Goal: Information Seeking & Learning: Find specific page/section

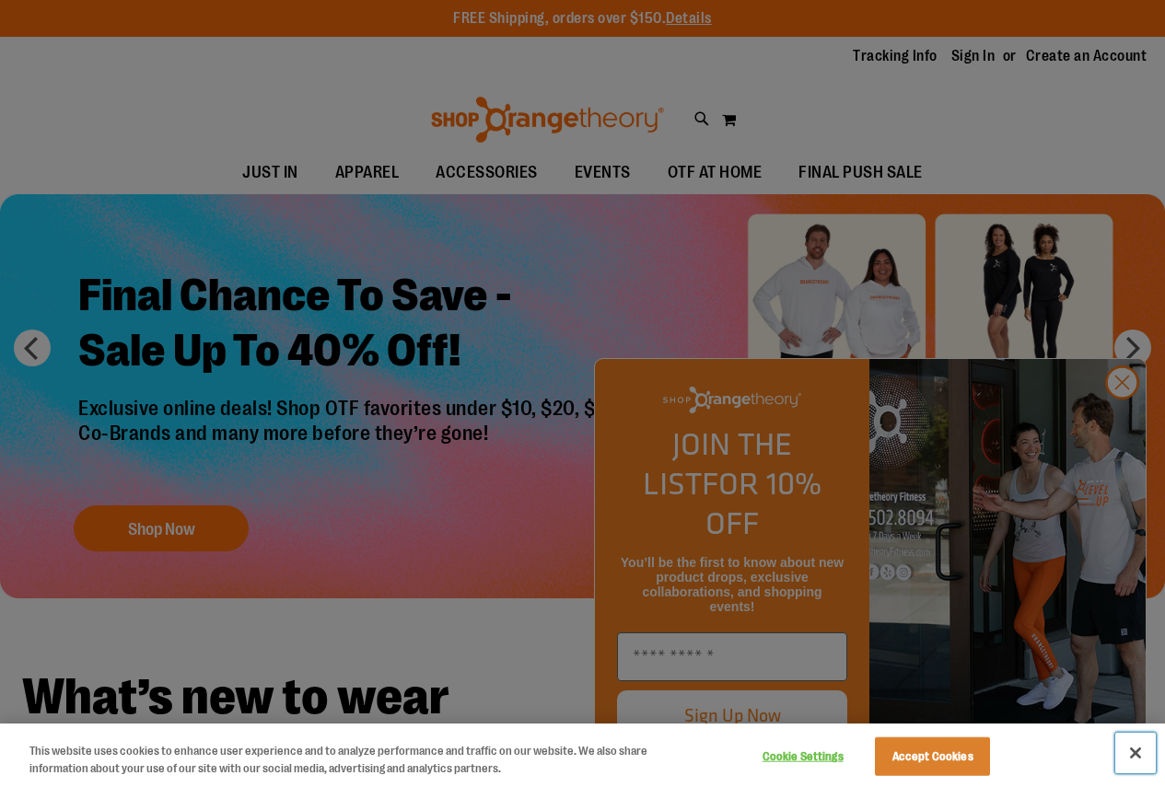
click at [1144, 750] on button "Close" at bounding box center [1135, 753] width 41 height 41
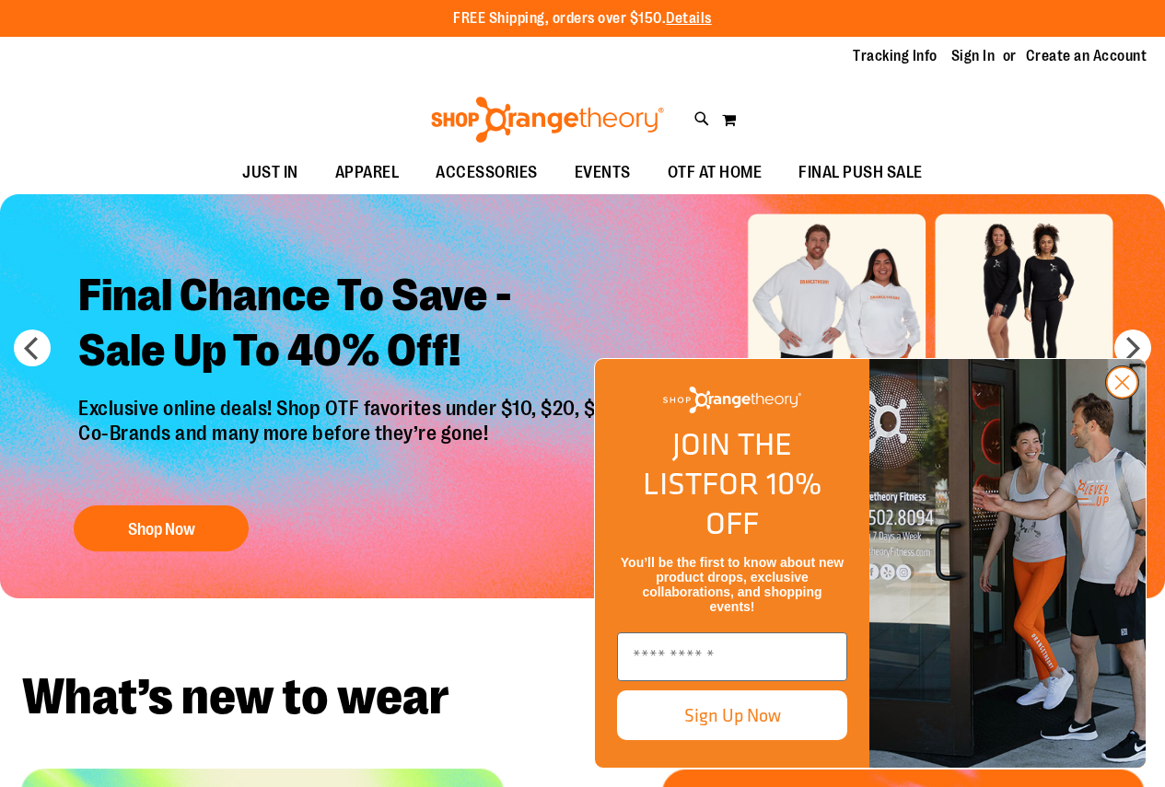
click at [1120, 398] on circle "Close dialog" at bounding box center [1122, 382] width 30 height 30
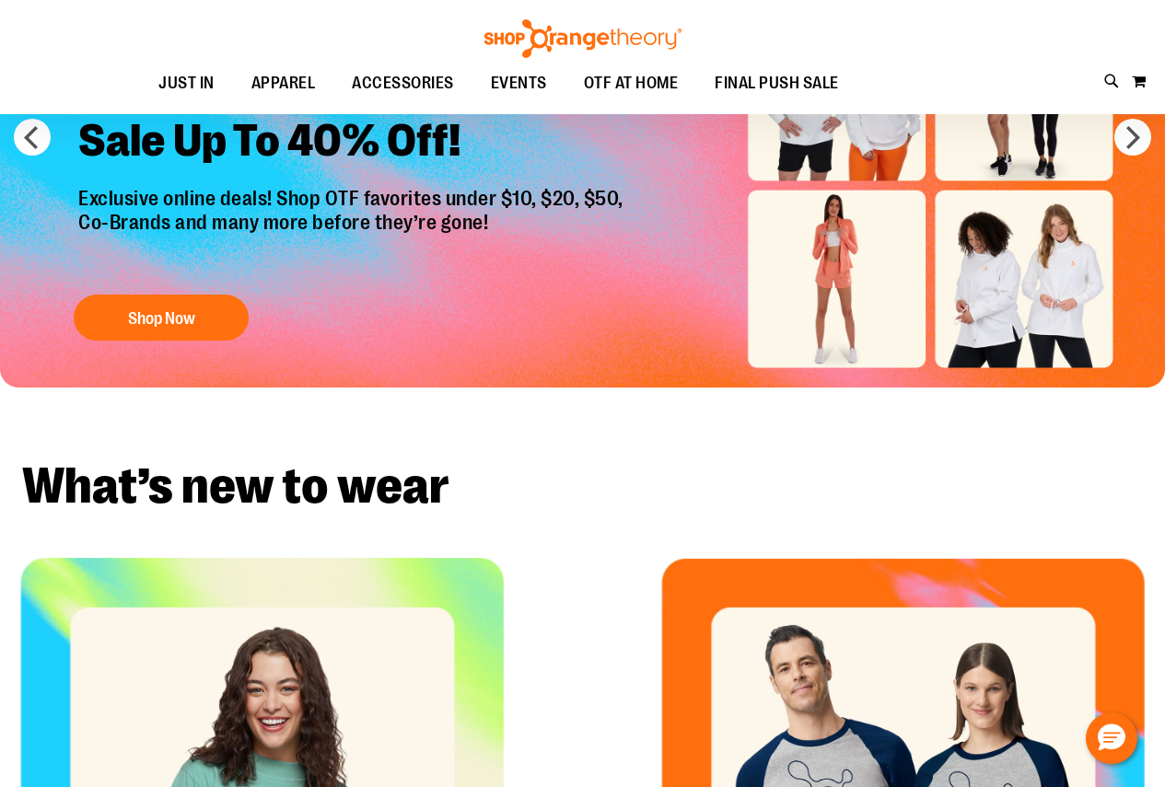
scroll to position [137, 0]
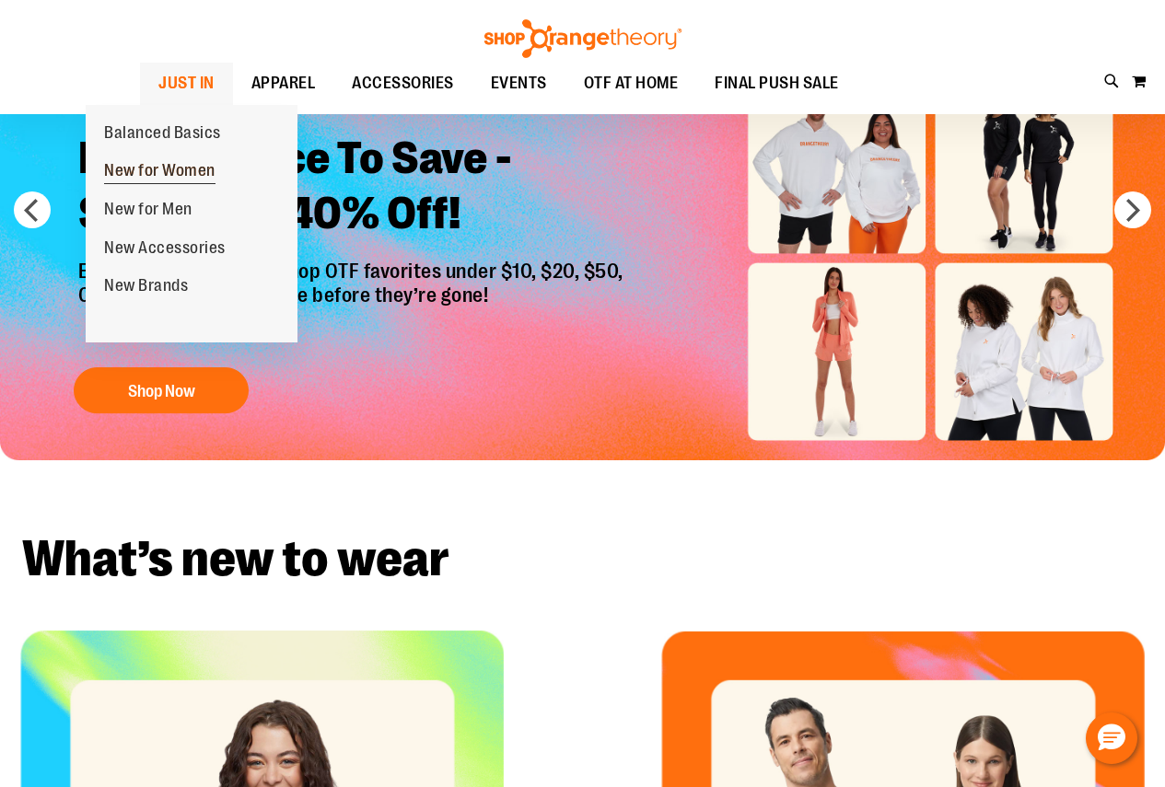
drag, startPoint x: 154, startPoint y: 168, endPoint x: 158, endPoint y: 186, distance: 19.0
click at [157, 182] on span "New for Women" at bounding box center [159, 172] width 111 height 23
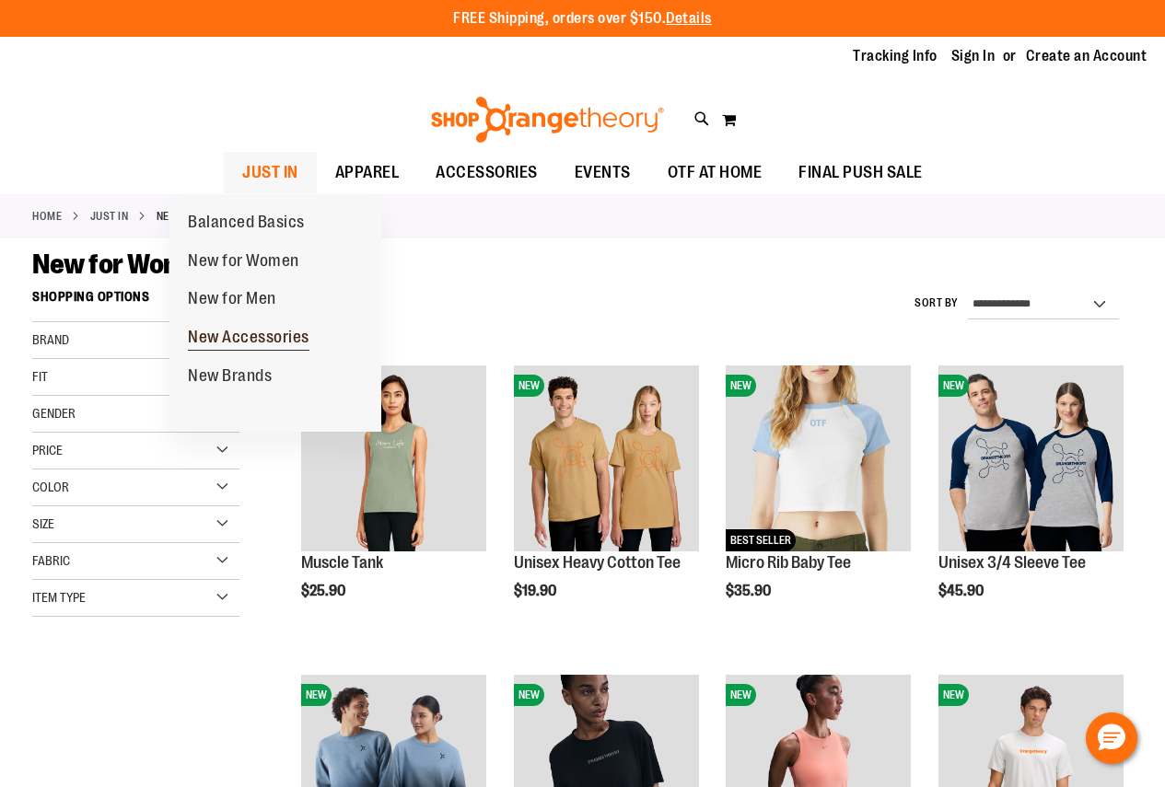
click at [239, 339] on span "New Accessories" at bounding box center [249, 339] width 122 height 23
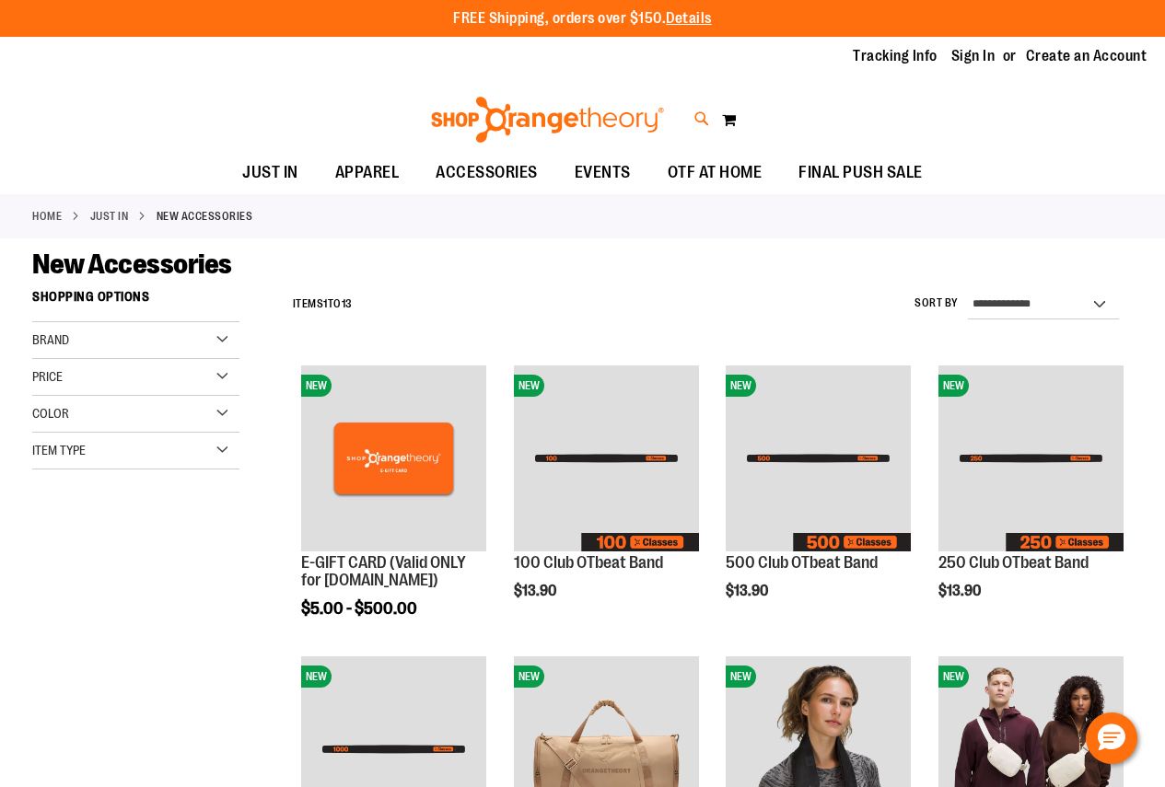
click at [700, 119] on icon at bounding box center [702, 119] width 16 height 21
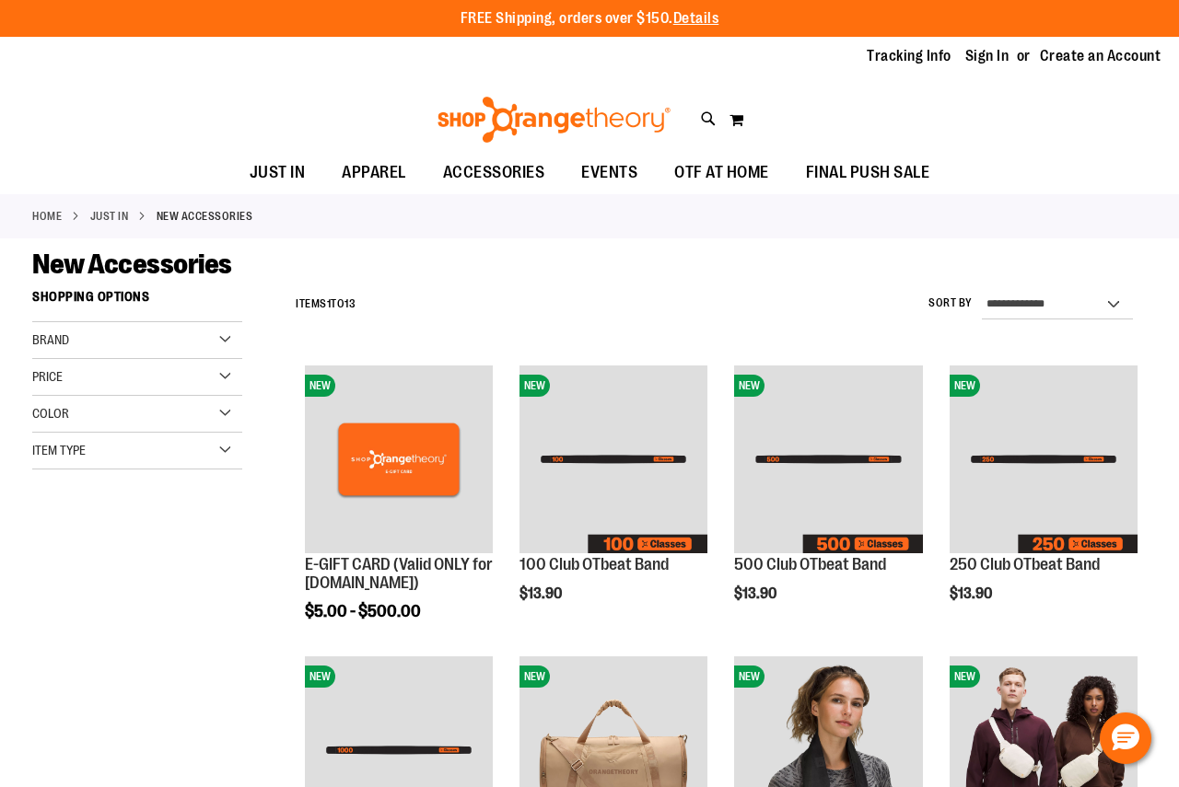
click at [698, 122] on input "Search" at bounding box center [588, 104] width 931 height 61
type input "*******"
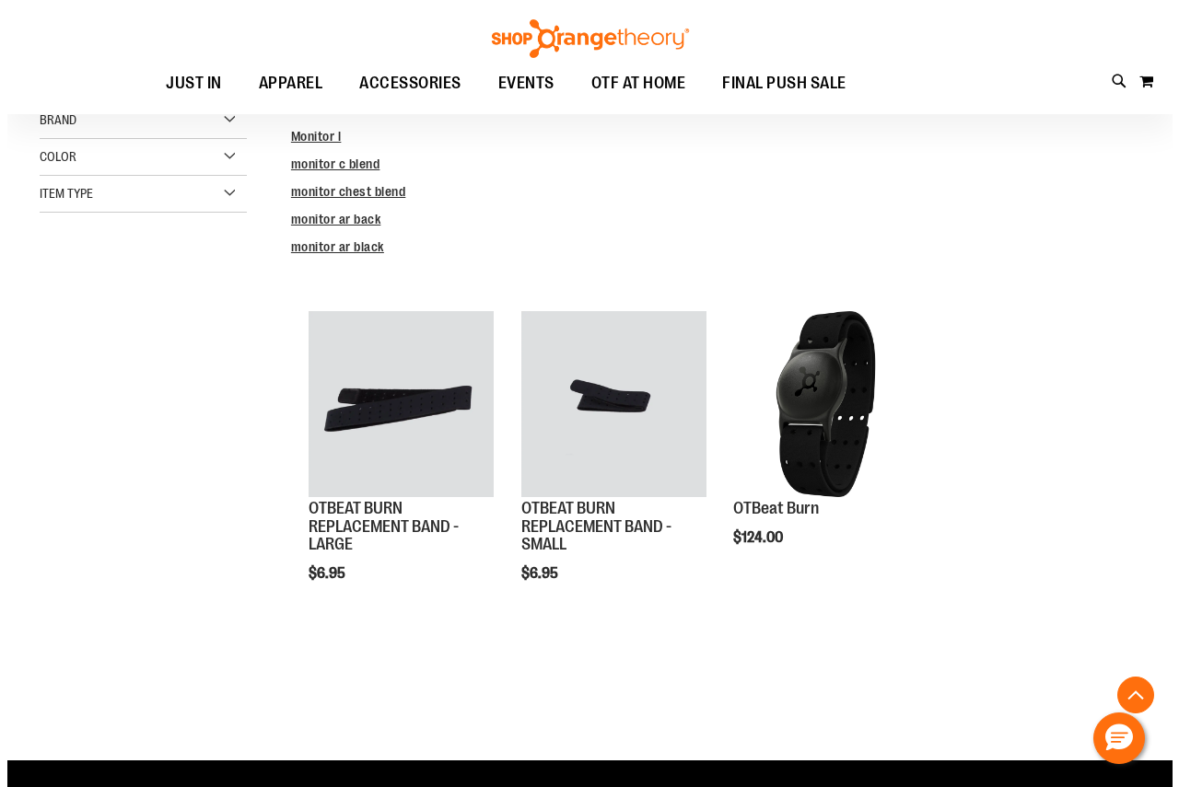
scroll to position [344, 0]
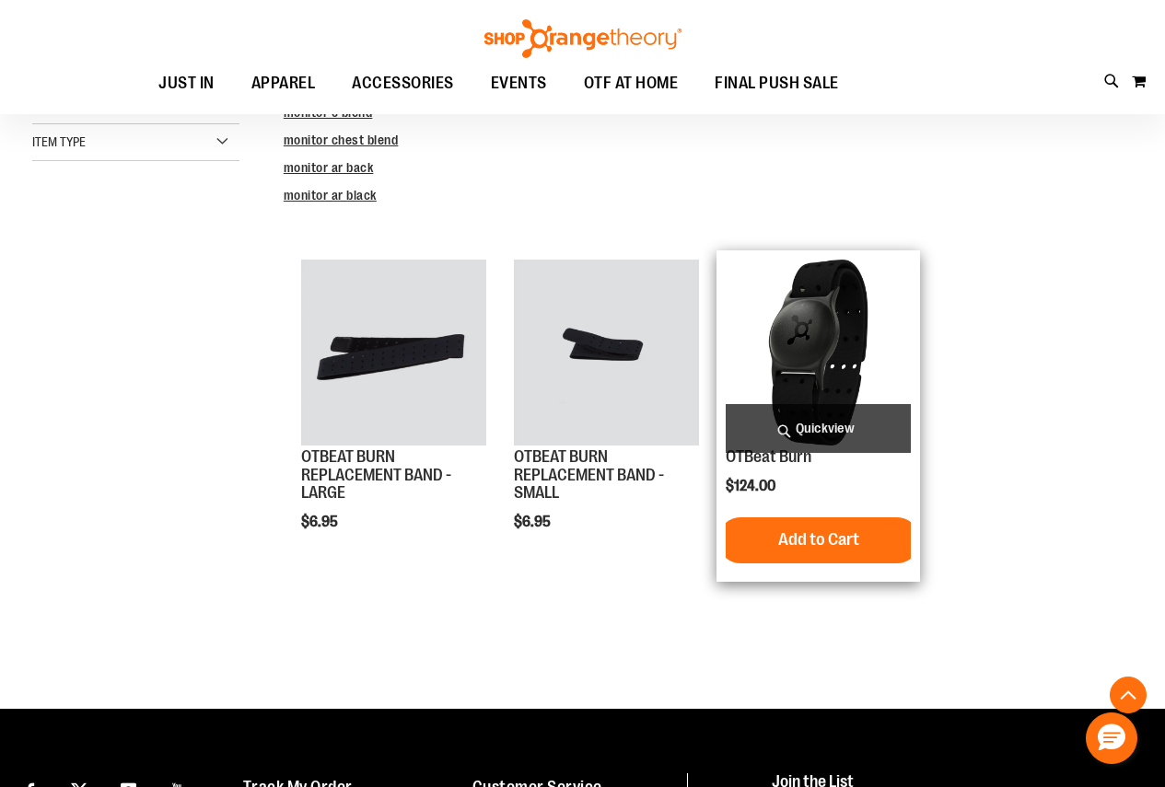
click at [829, 437] on span "Quickview" at bounding box center [818, 428] width 185 height 49
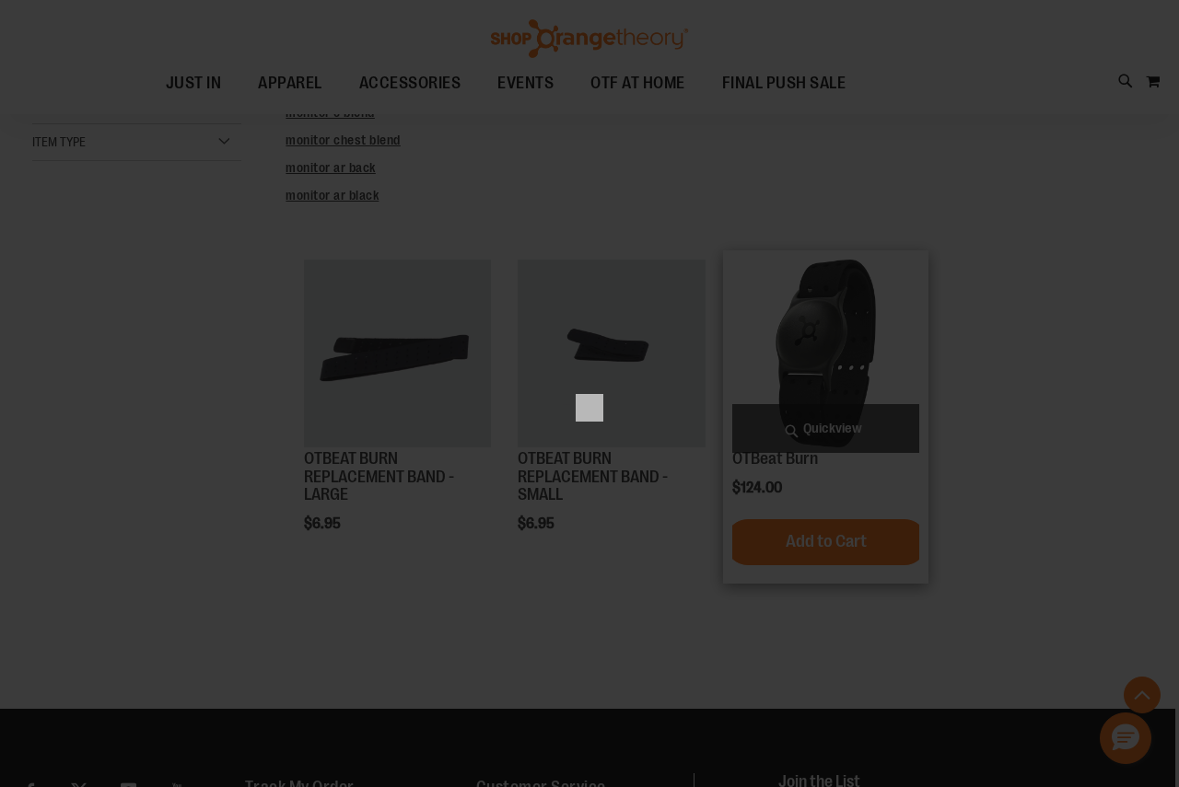
scroll to position [0, 0]
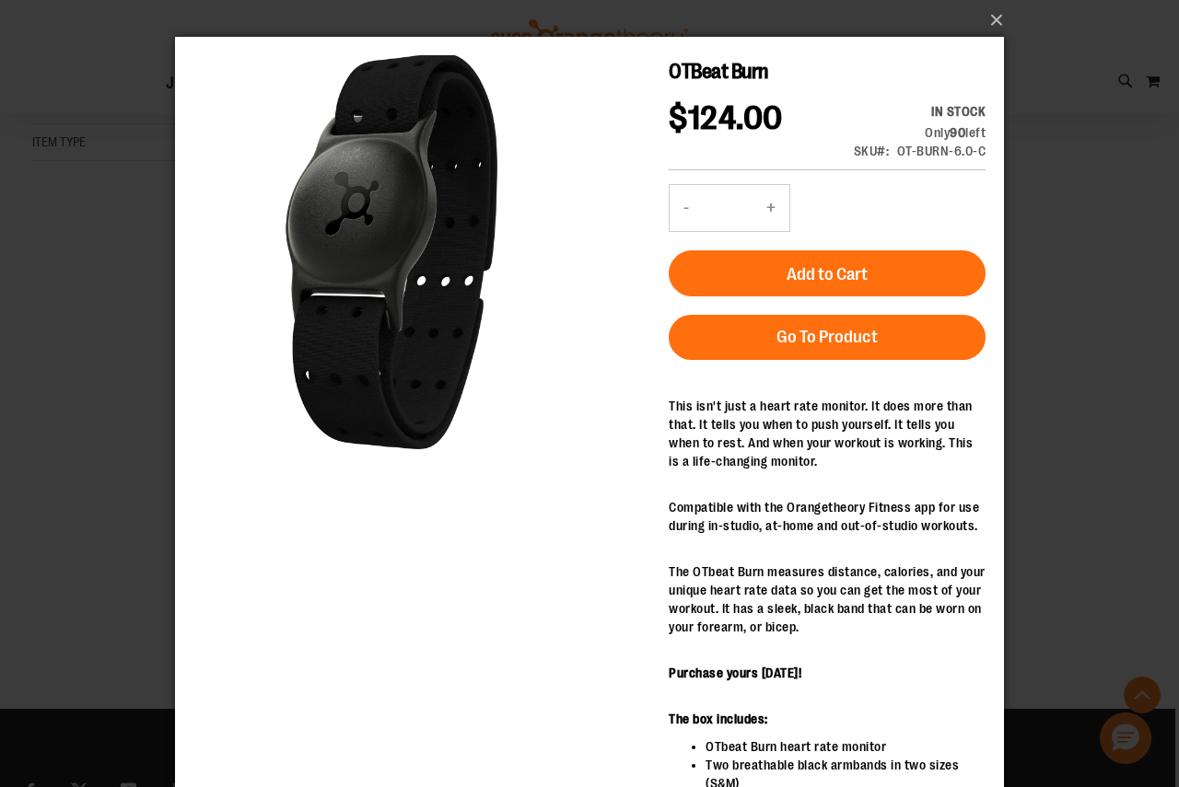
click at [1115, 322] on div "×" at bounding box center [589, 393] width 1179 height 787
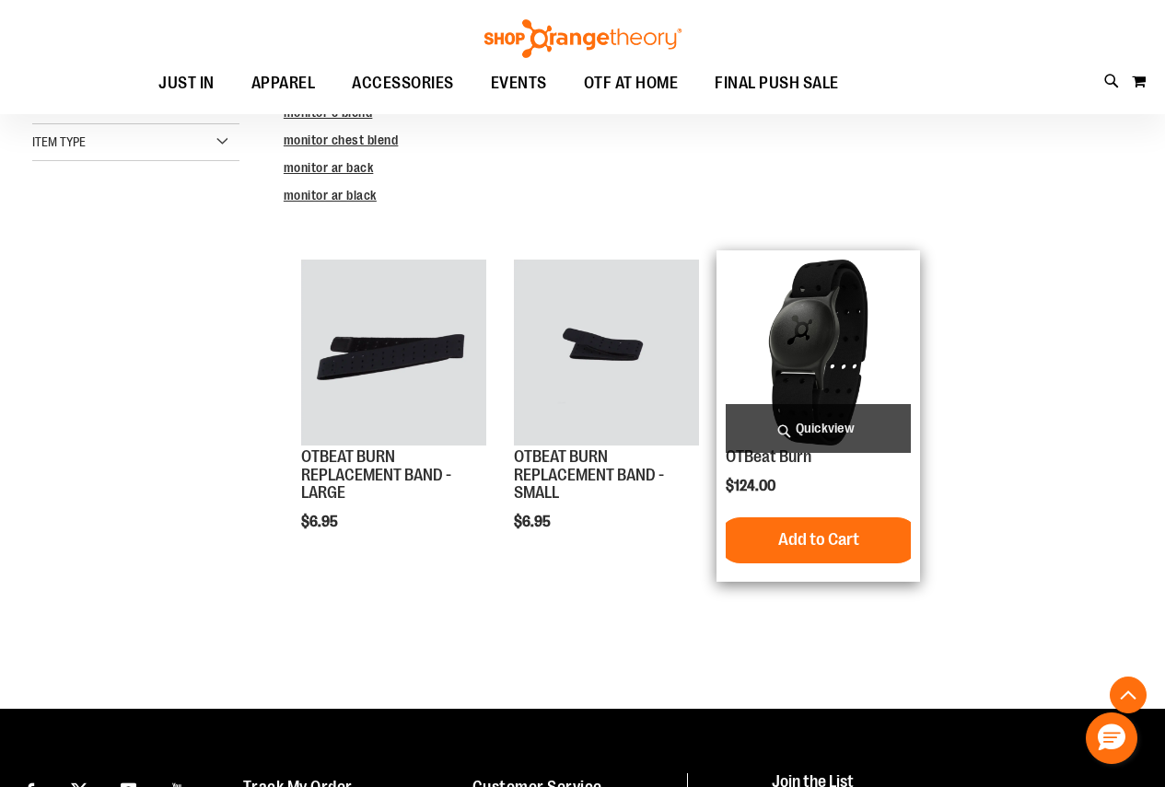
click at [804, 427] on span "Quickview" at bounding box center [818, 428] width 185 height 49
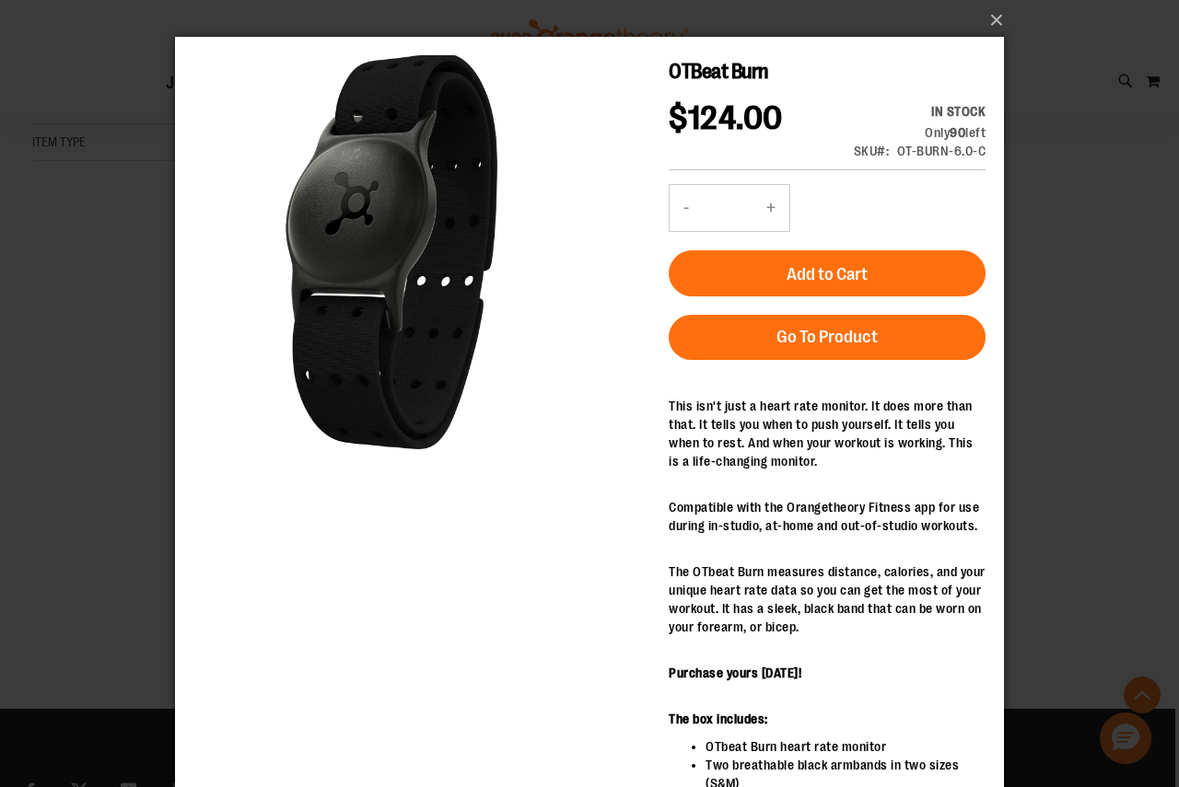
scroll to position [461, 0]
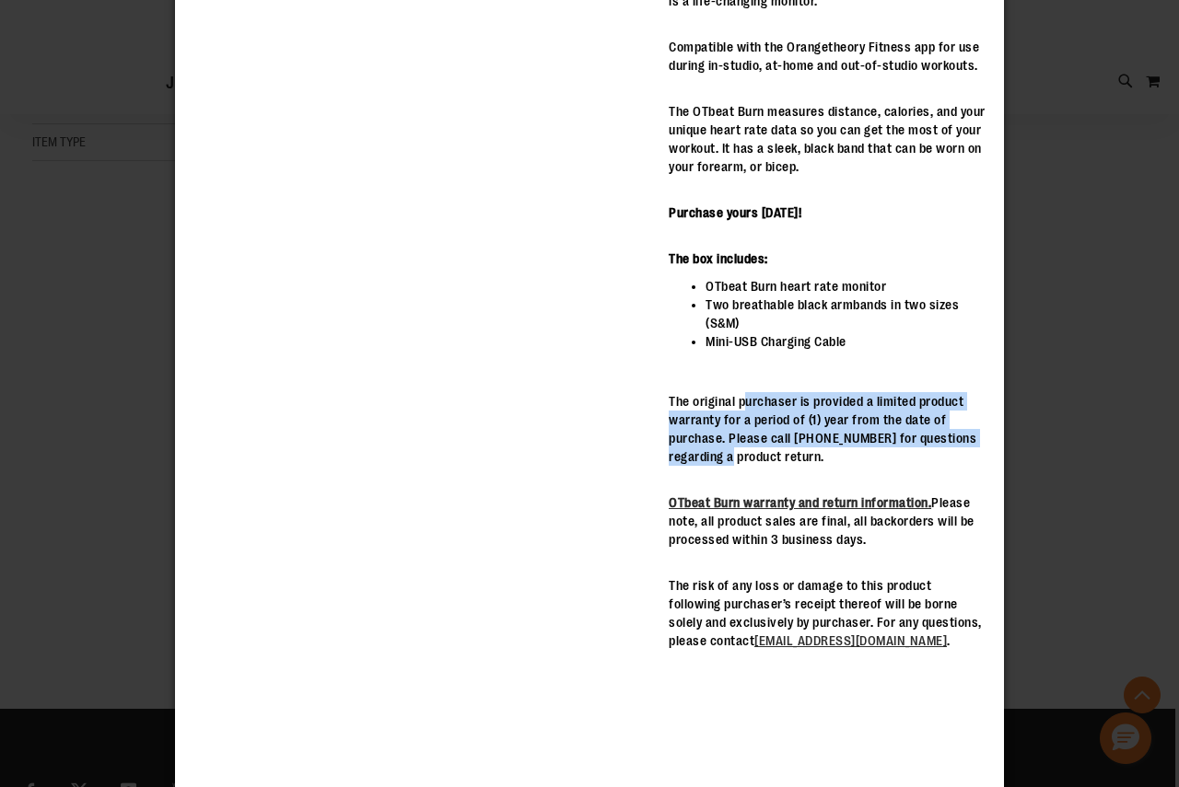
drag, startPoint x: 750, startPoint y: 468, endPoint x: 750, endPoint y: 518, distance: 49.7
click at [750, 466] on p "The original purchaser is provided a limited product warranty for a period of (…" at bounding box center [827, 429] width 317 height 74
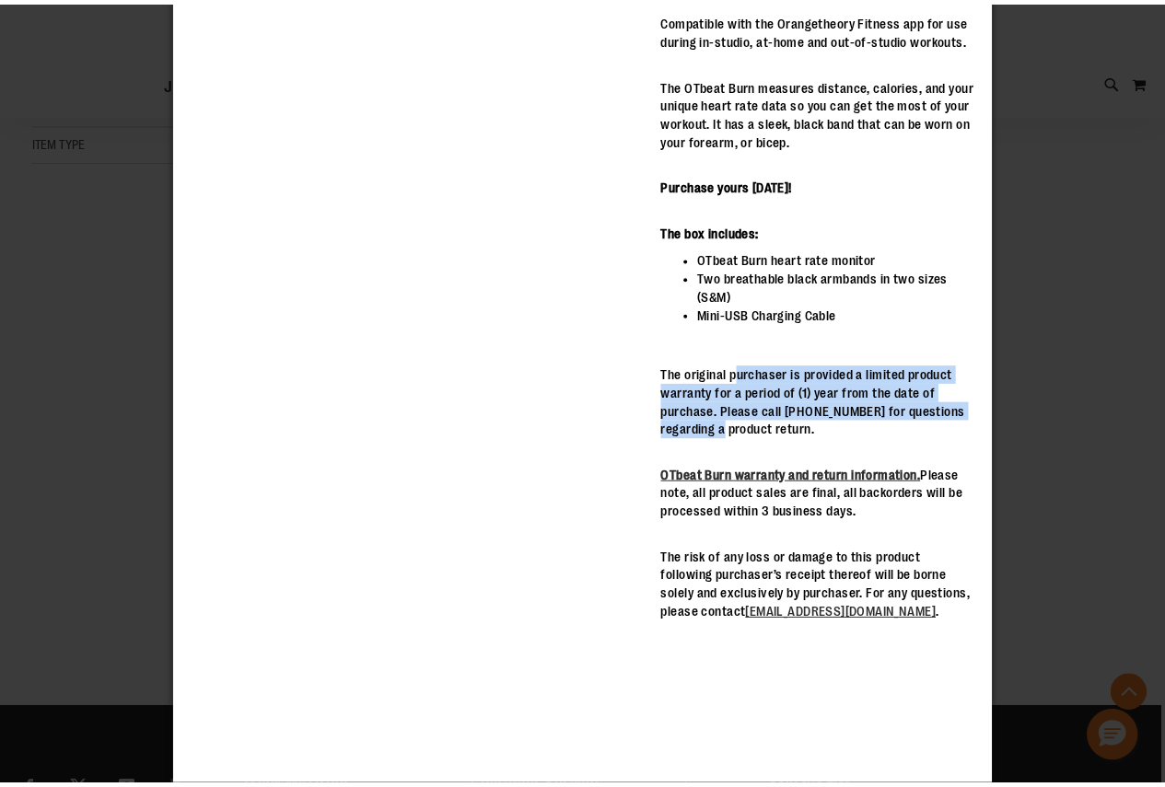
scroll to position [0, 0]
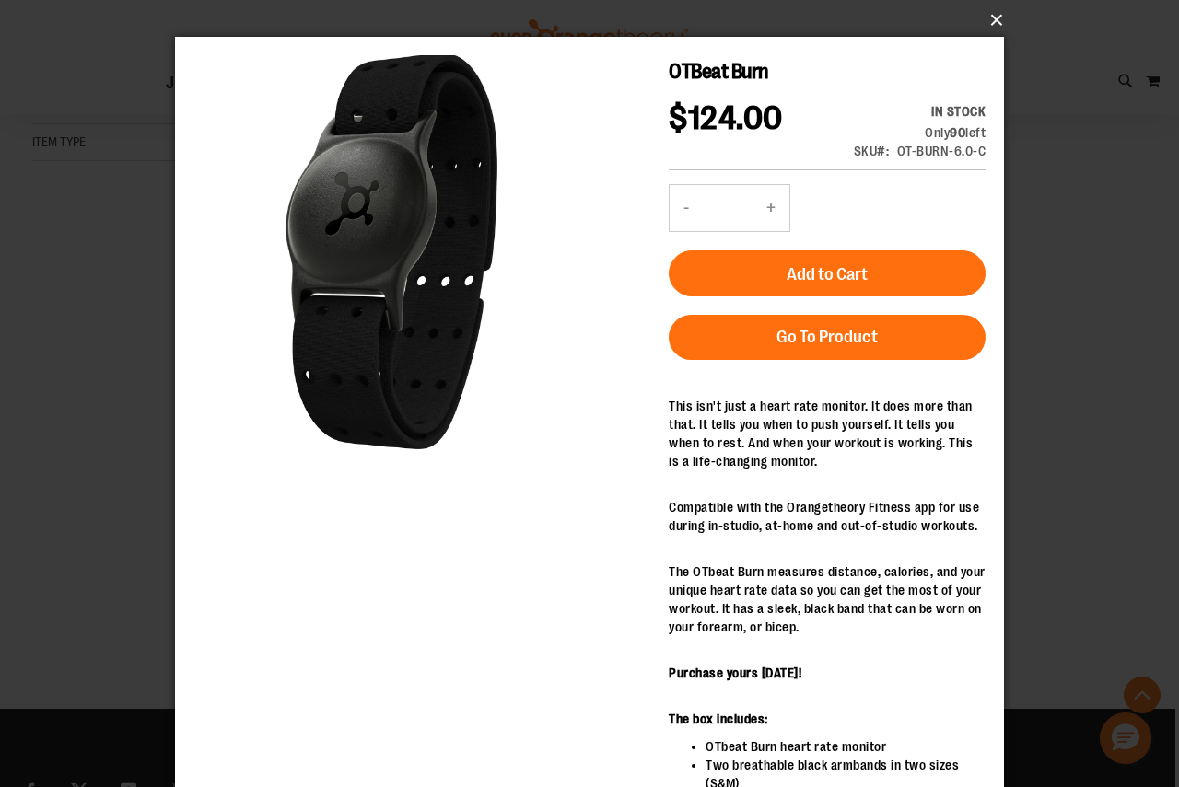
click at [988, 21] on button "×" at bounding box center [595, 20] width 829 height 41
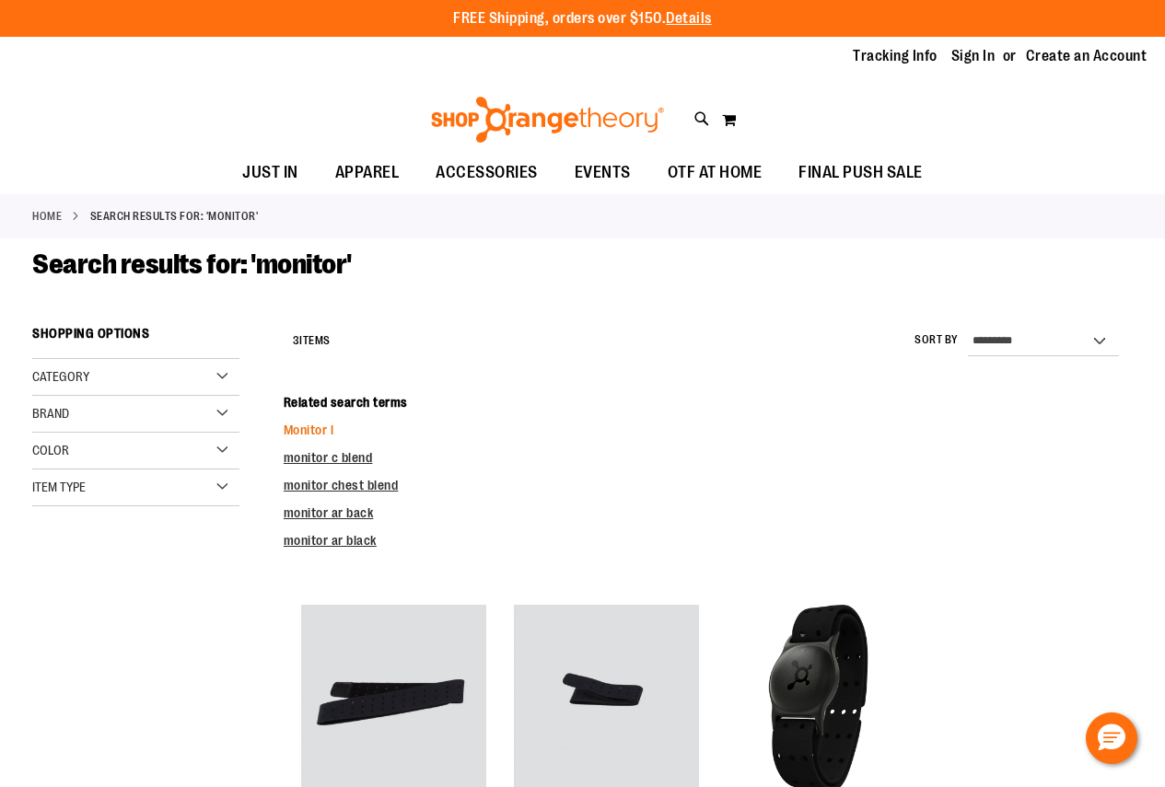
click at [312, 433] on link "Monitor l" at bounding box center [309, 430] width 51 height 15
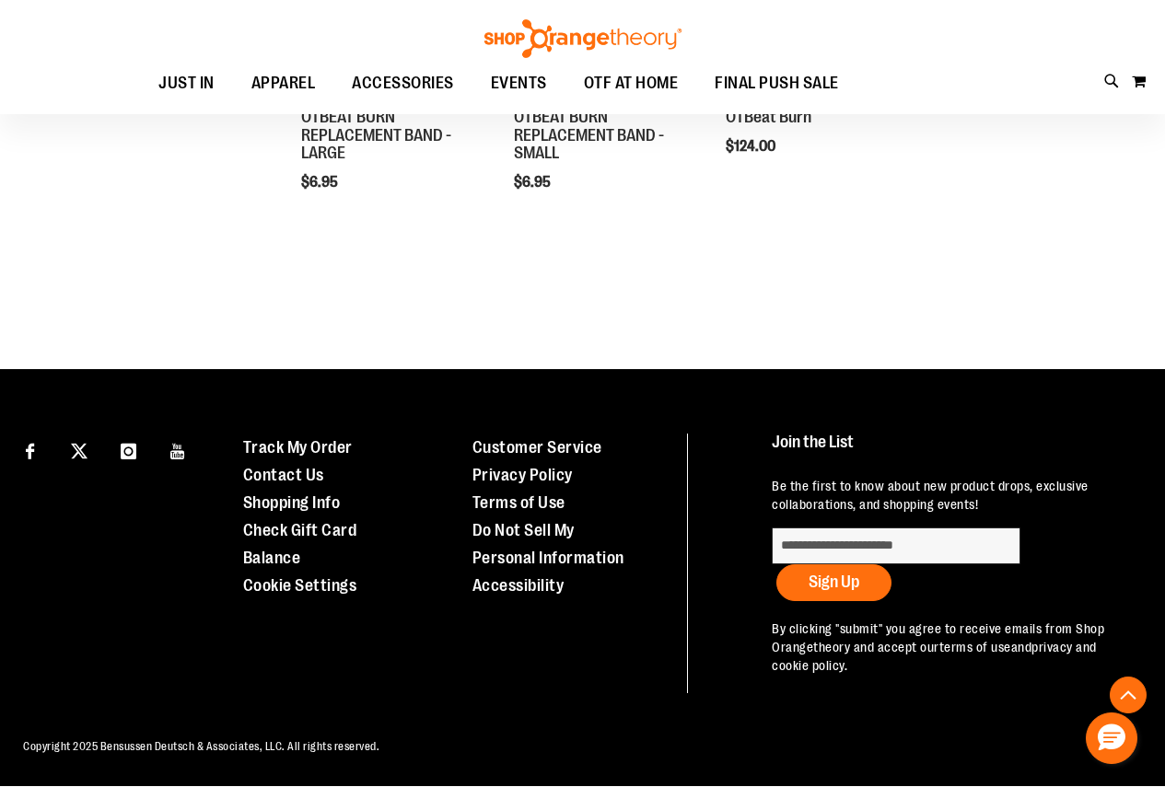
scroll to position [224, 0]
